Goal: Task Accomplishment & Management: Use online tool/utility

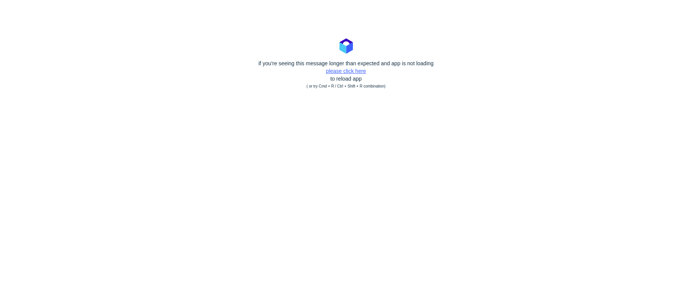
click at [348, 73] on link "please click here" at bounding box center [346, 71] width 40 height 6
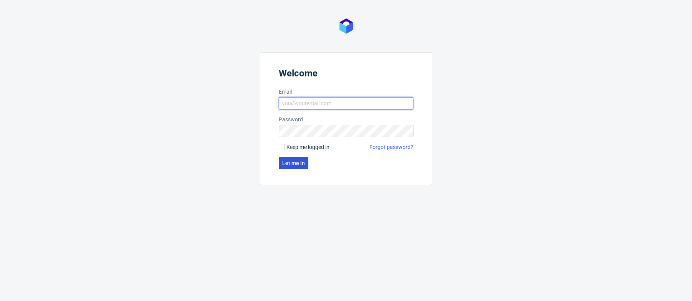
type input "[PERSON_NAME][EMAIL_ADDRESS][PERSON_NAME][DOMAIN_NAME]"
click at [299, 161] on span "Let me in" at bounding box center [293, 163] width 23 height 5
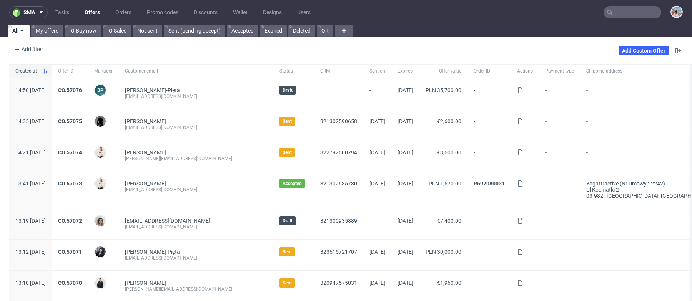
click at [627, 20] on nav "sma Tasks Offers Orders Promo codes Discounts Wallet Designs Users" at bounding box center [346, 12] width 692 height 25
click at [616, 10] on input "text" at bounding box center [632, 12] width 58 height 12
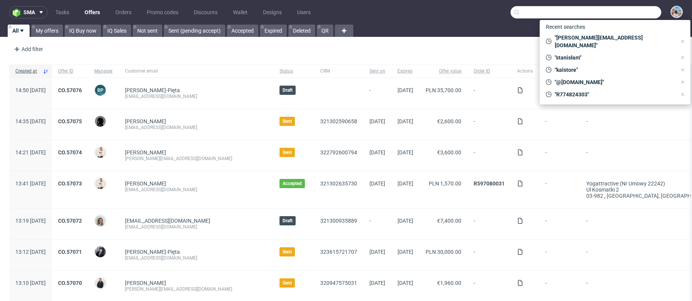
paste input "[PERSON_NAME][EMAIL_ADDRESS][DOMAIN_NAME]"
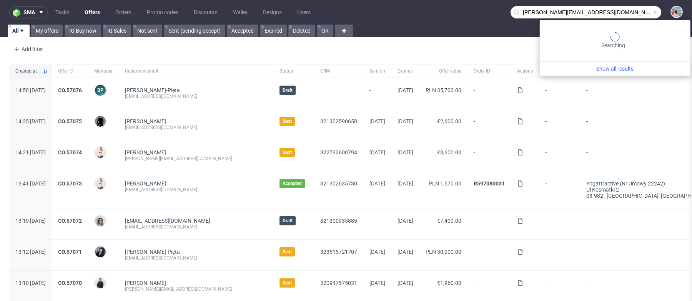
type input "[PERSON_NAME][EMAIL_ADDRESS][DOMAIN_NAME]"
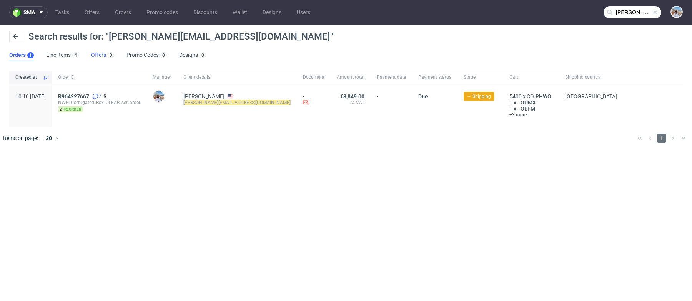
click at [104, 58] on link "Offers 3" at bounding box center [102, 55] width 23 height 12
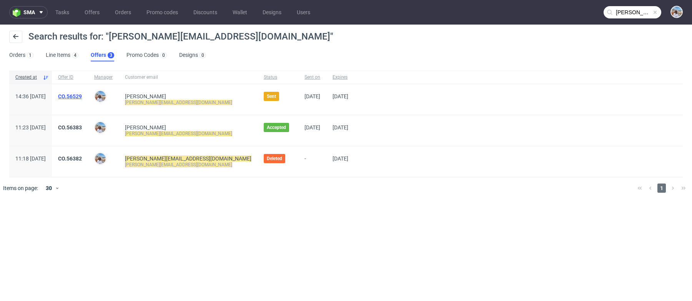
click at [82, 93] on link "CO.56529" at bounding box center [70, 96] width 24 height 6
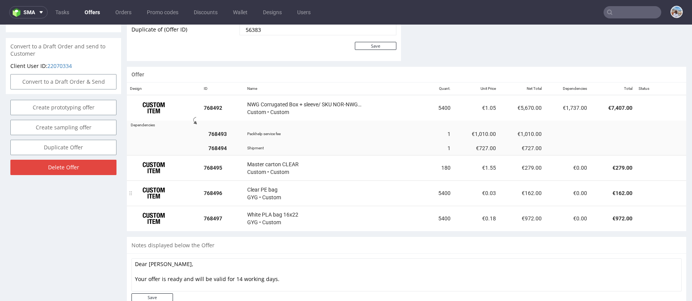
scroll to position [429, 0]
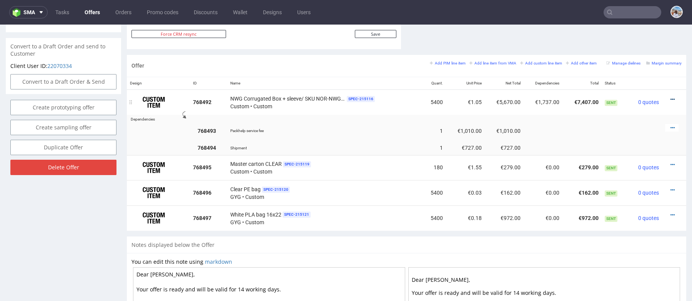
click at [670, 97] on icon at bounding box center [672, 99] width 4 height 5
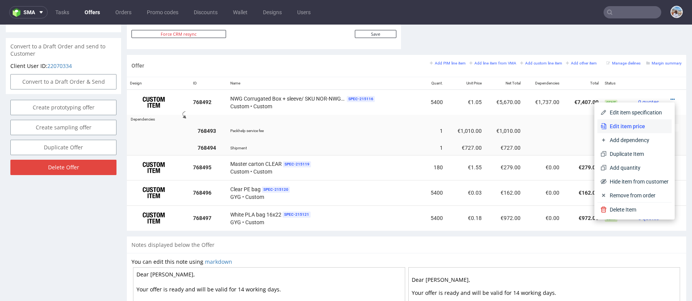
click at [629, 125] on span "Edit item price" at bounding box center [637, 127] width 62 height 8
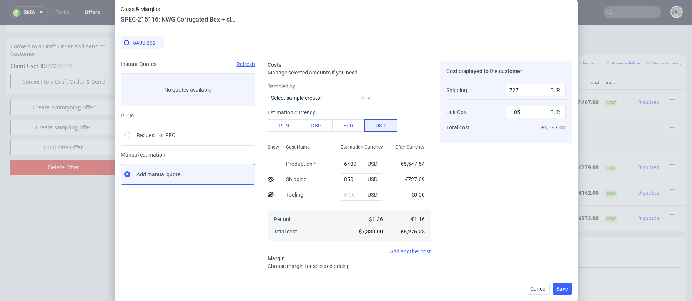
scroll to position [4, 0]
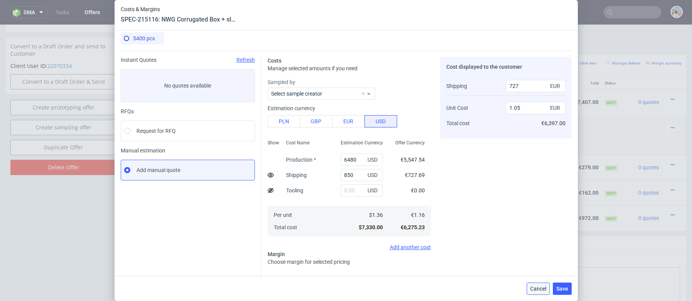
click at [541, 287] on span "Cancel" at bounding box center [538, 288] width 16 height 5
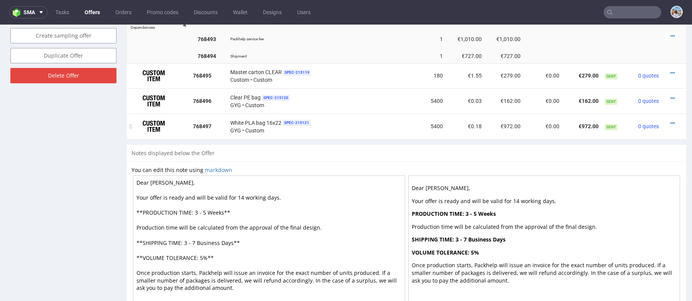
scroll to position [557, 0]
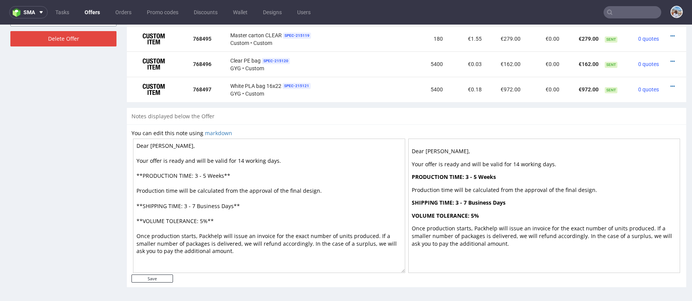
click at [164, 282] on div "You can edit this note using markdown Dear [PERSON_NAME], Your offer is ready a…" at bounding box center [406, 205] width 559 height 163
click at [164, 279] on input "Save" at bounding box center [151, 279] width 41 height 8
type input "In progress..."
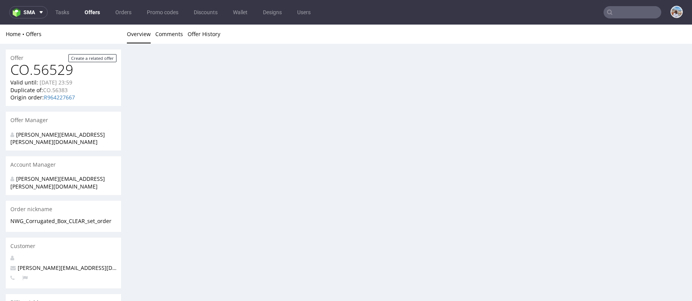
scroll to position [0, 0]
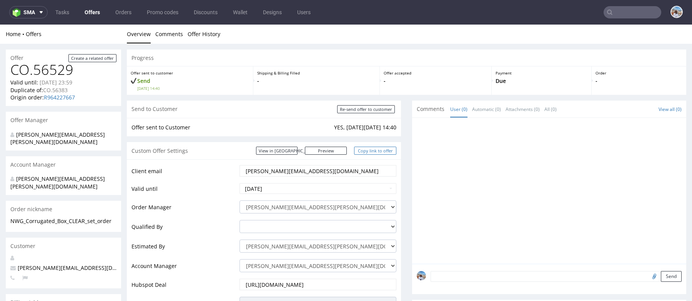
click at [371, 151] on link "Copy link to offer" at bounding box center [375, 151] width 42 height 8
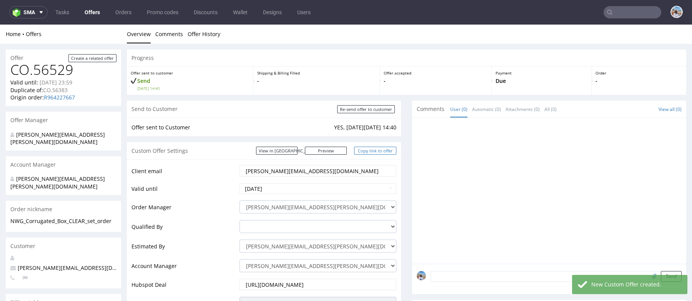
click at [365, 149] on link "Copy link to offer" at bounding box center [375, 151] width 42 height 8
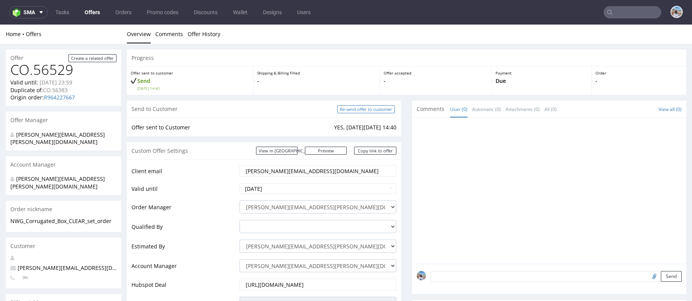
click at [365, 109] on input "Re-send offer to customer" at bounding box center [366, 109] width 58 height 8
type input "In progress..."
